Goal: Navigation & Orientation: Find specific page/section

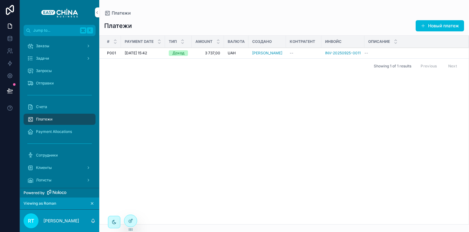
click at [160, 54] on div "[DATE] 15:42 [DATE] 15:42" at bounding box center [143, 53] width 37 height 5
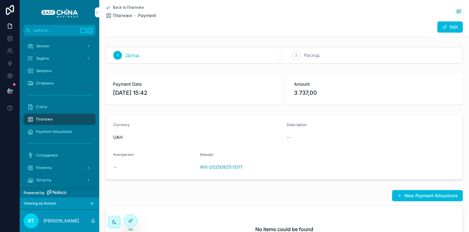
click at [125, 7] on span "Back to Платежи" at bounding box center [128, 7] width 31 height 5
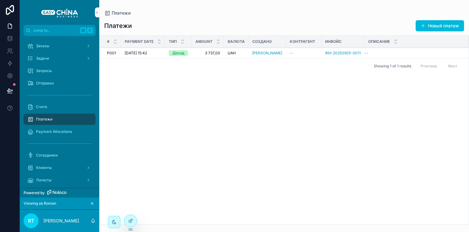
click at [140, 54] on span "[DATE] 15:42" at bounding box center [136, 53] width 22 height 5
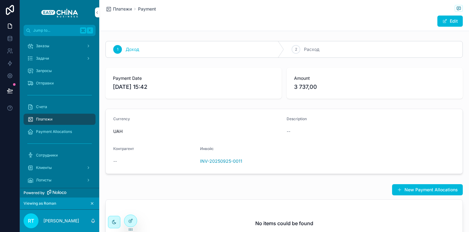
click at [118, 8] on span "Платежи" at bounding box center [122, 9] width 19 height 6
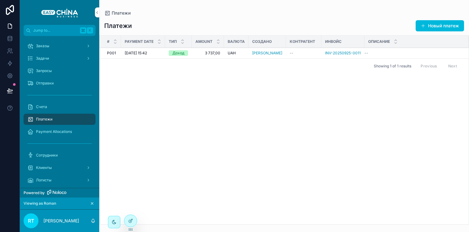
click at [50, 43] on div "Заказы" at bounding box center [59, 46] width 65 height 10
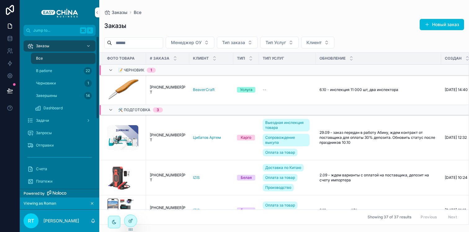
click at [73, 73] on div "В работе 22" at bounding box center [63, 71] width 57 height 10
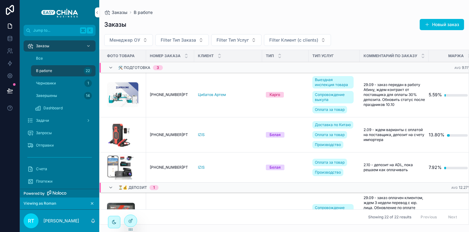
click at [69, 58] on div "Все" at bounding box center [63, 58] width 57 height 10
